Goal: Find specific page/section: Find specific page/section

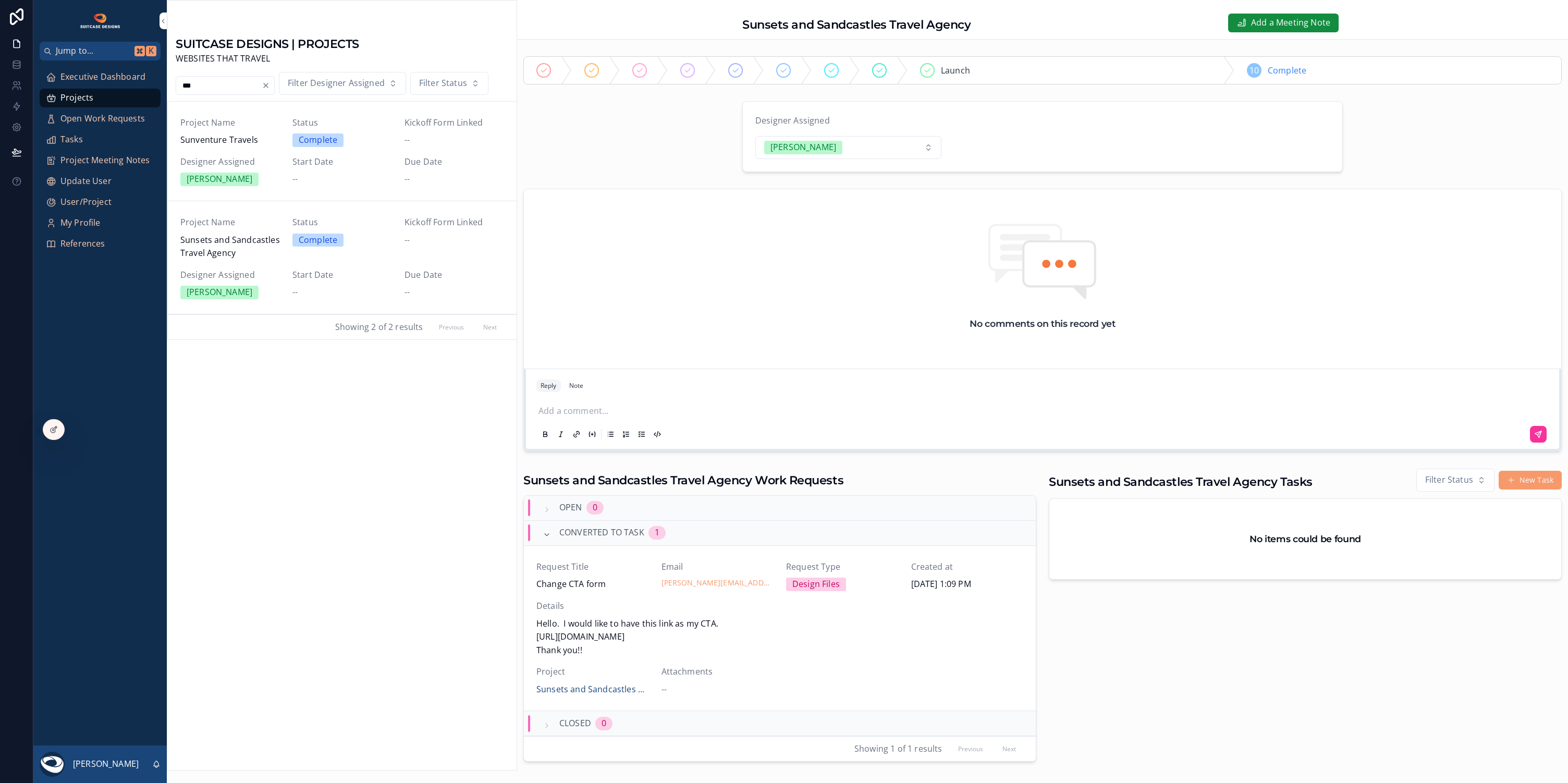
click at [114, 74] on span "Executive Dashboard" at bounding box center [103, 77] width 85 height 13
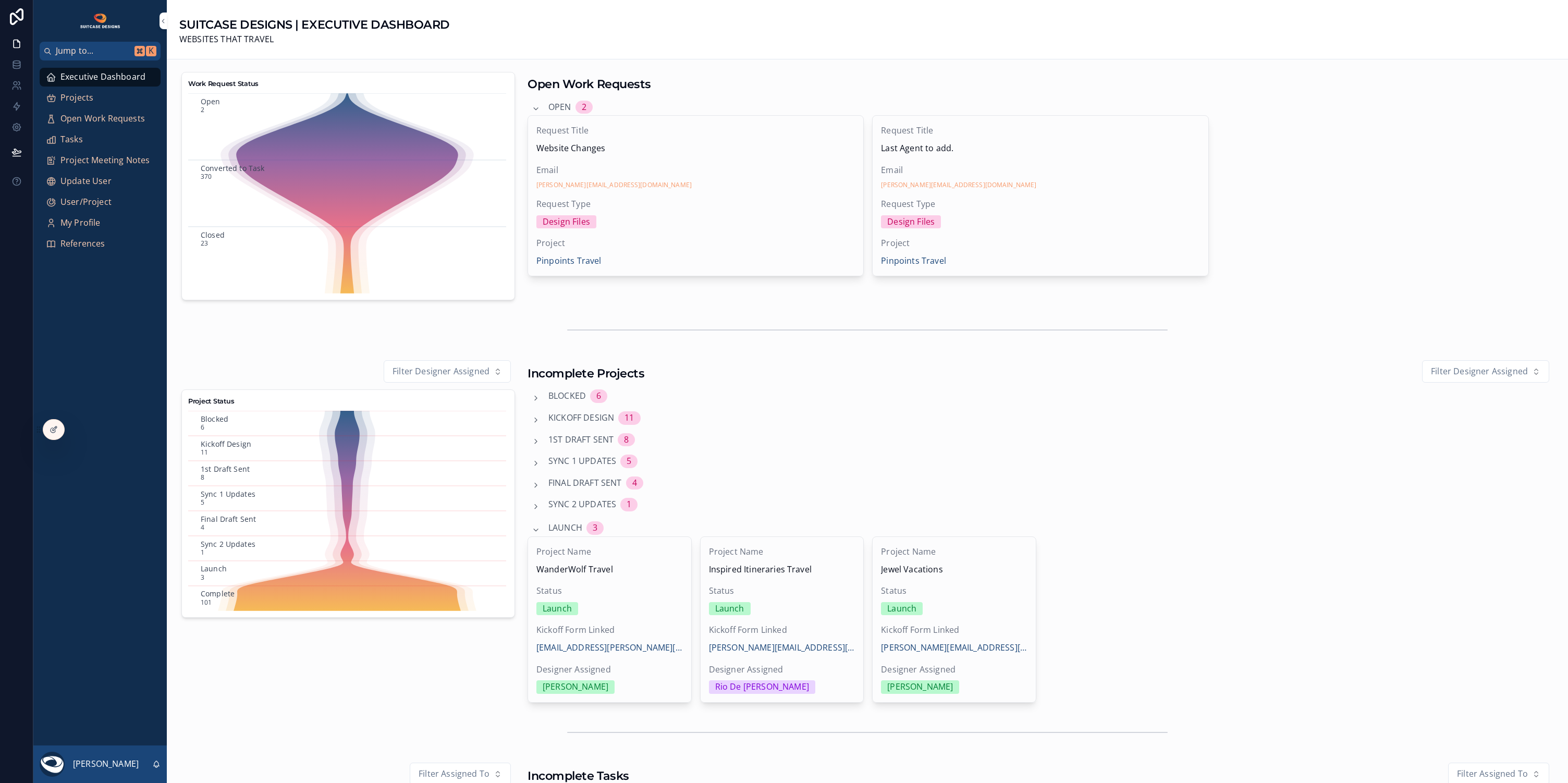
click at [345, 429] on icon "scrollable content" at bounding box center [347, 511] width 259 height 200
click at [89, 97] on span "Projects" at bounding box center [77, 98] width 33 height 13
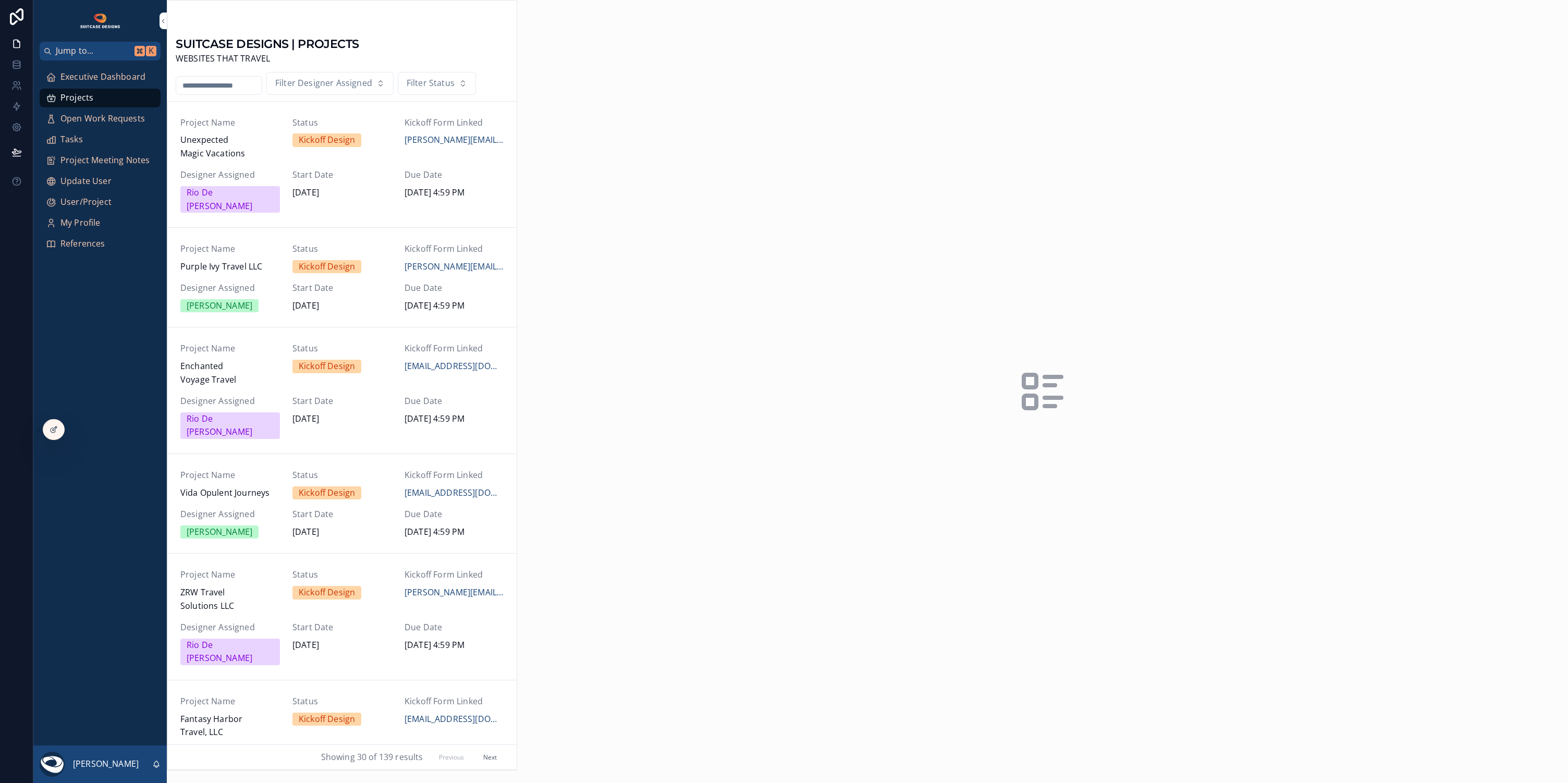
click at [236, 83] on input "scrollable content" at bounding box center [219, 85] width 85 height 15
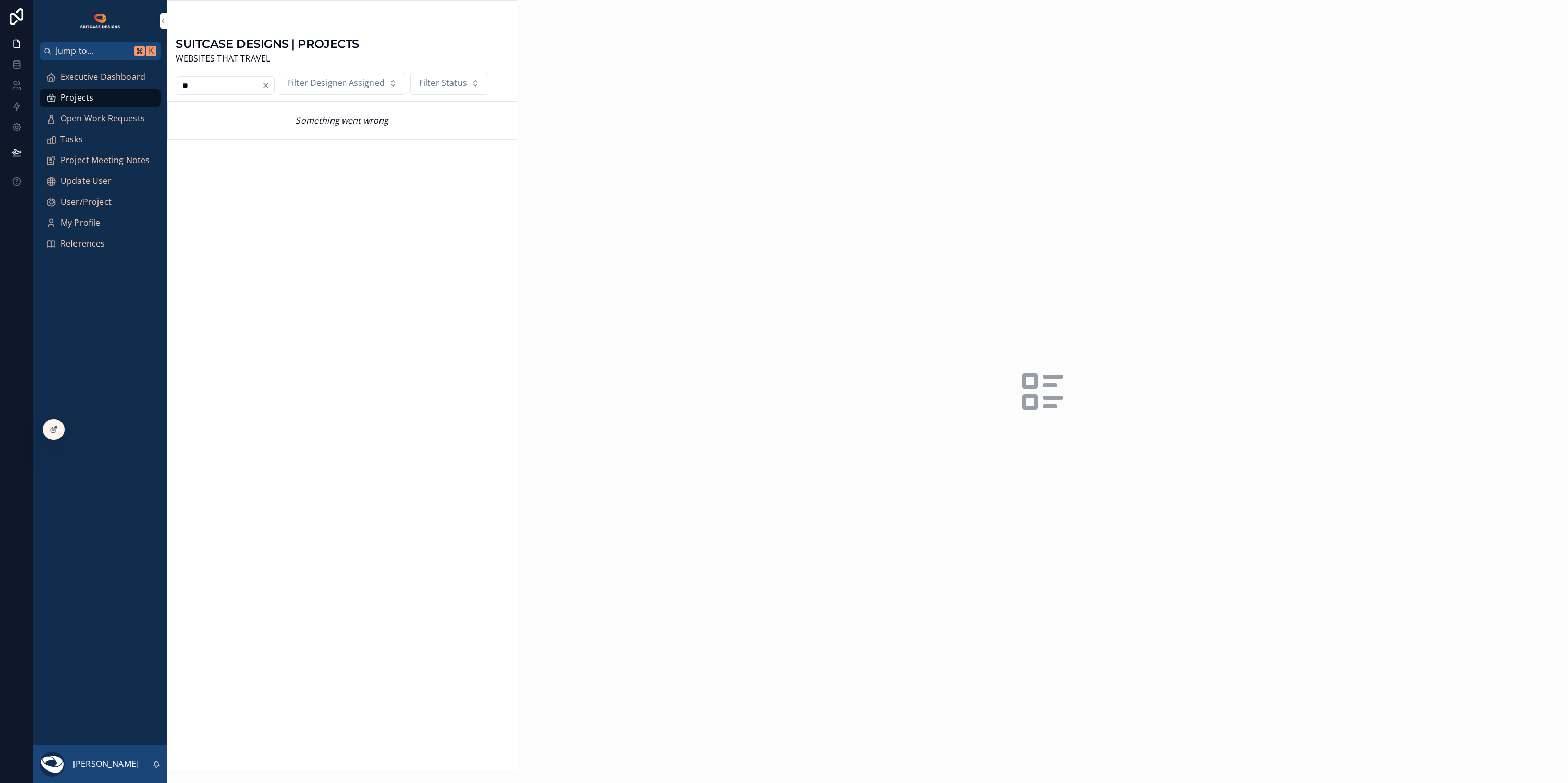
type input "*"
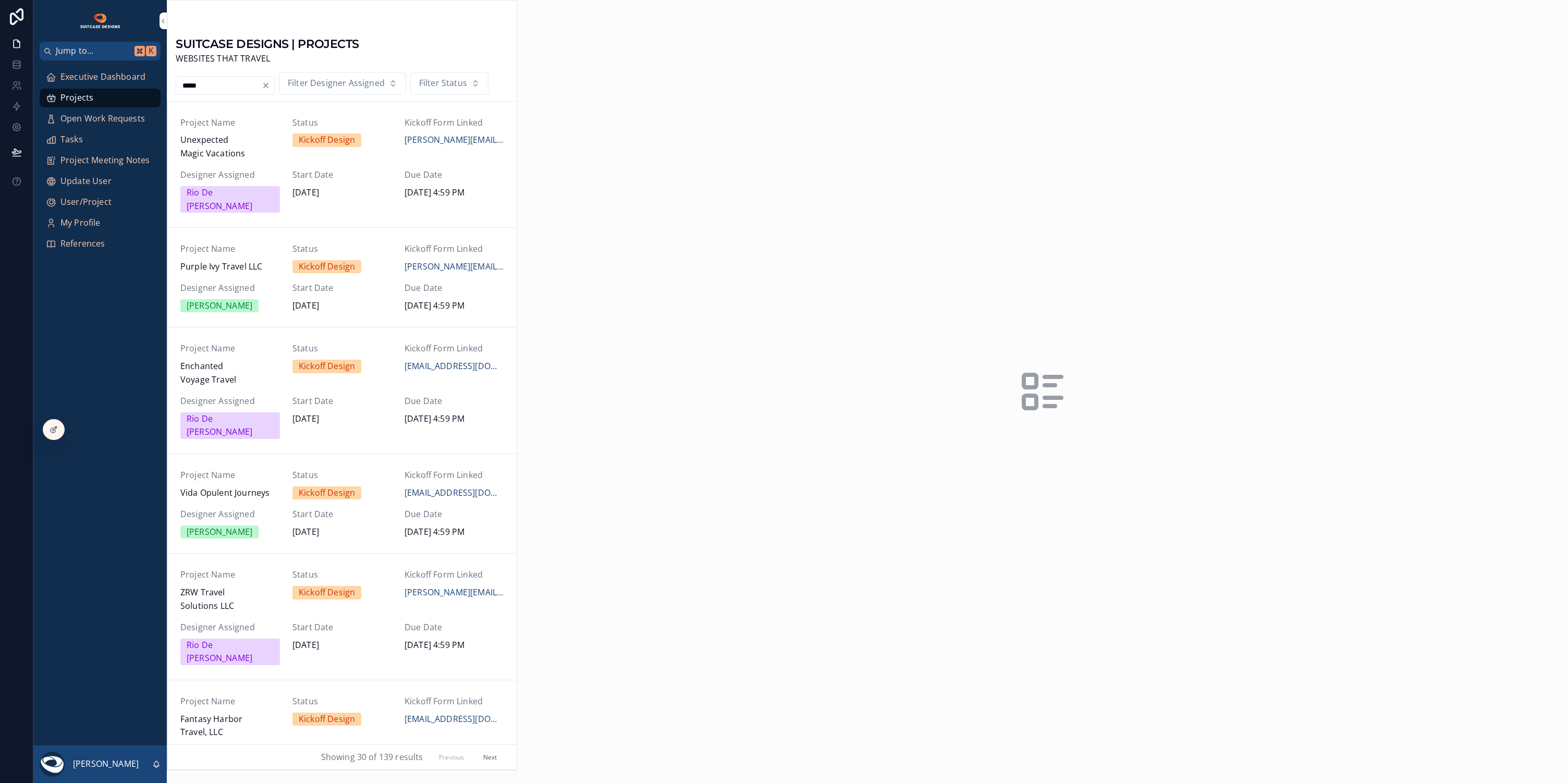
type input "******"
